Goal: Information Seeking & Learning: Learn about a topic

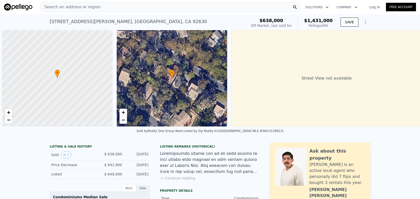
scroll to position [0, 2]
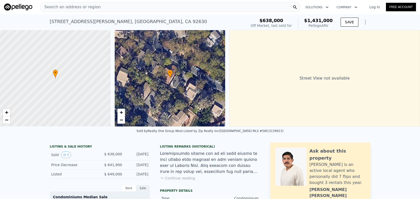
click at [83, 8] on span "Search an address or region" at bounding box center [70, 7] width 60 height 6
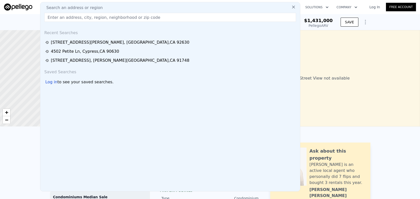
click at [86, 12] on div "Search an address or region Recent Searches 24802 Forest Knoll Lane , Lake Fore…" at bounding box center [170, 96] width 260 height 189
click at [87, 18] on input "text" at bounding box center [170, 17] width 252 height 9
paste input "9002 Imperial Avenue, Garden Grove, CA 92844"
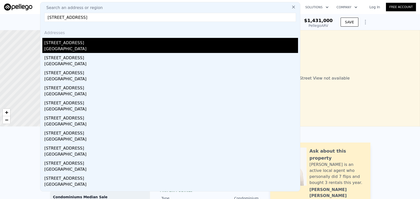
type input "9002 Imperial Avenue, Garden Grove, CA 92844"
click at [95, 44] on div "[STREET_ADDRESS]" at bounding box center [171, 42] width 254 height 8
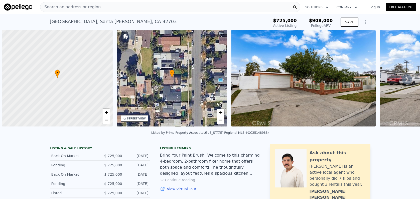
scroll to position [0, 2]
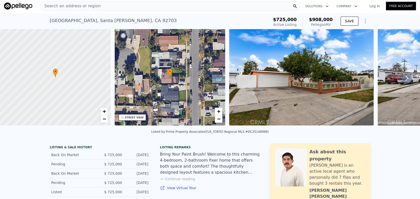
click at [108, 9] on div "Search an address or region" at bounding box center [170, 6] width 260 height 10
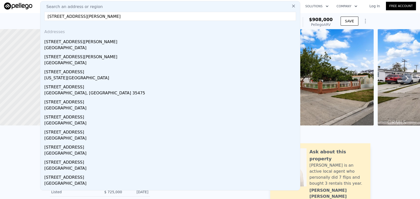
type input "[STREET_ADDRESS][PERSON_NAME]"
click at [102, 38] on div "[STREET_ADDRESS][PERSON_NAME]" at bounding box center [171, 41] width 254 height 8
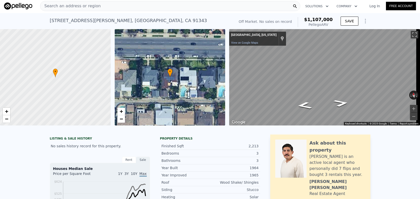
type input "5"
type input "1"
type input "4"
type input "1000"
type input "1504"
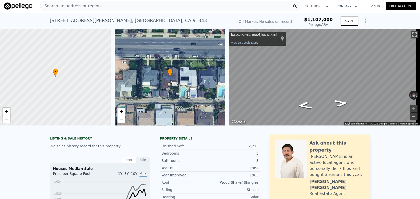
type input "3640"
type input "7616"
type input "$ 908,000"
type input "6"
type input "$ 81,635"
